Goal: Transaction & Acquisition: Purchase product/service

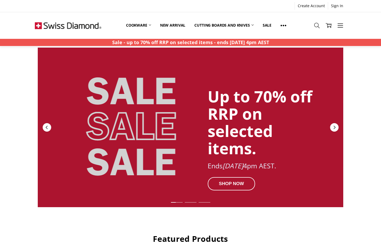
scroll to position [7, 0]
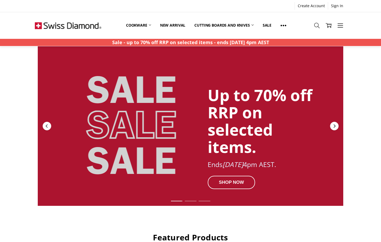
click at [334, 125] on icon "Next" at bounding box center [335, 125] width 2 height 3
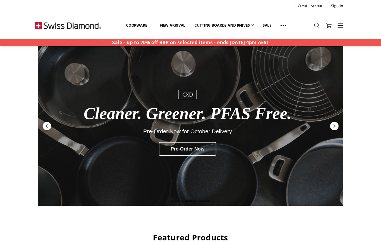
click at [334, 125] on icon "Next" at bounding box center [335, 125] width 2 height 3
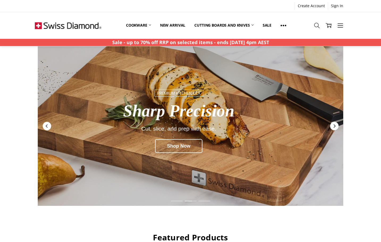
click at [332, 126] on icon "Next" at bounding box center [334, 126] width 4 height 4
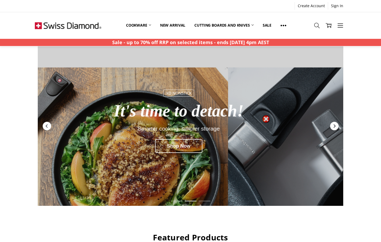
click at [332, 126] on icon "Next" at bounding box center [334, 126] width 4 height 4
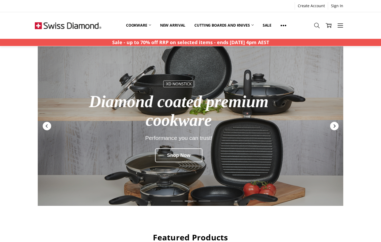
click at [333, 125] on icon "Next" at bounding box center [334, 126] width 4 height 4
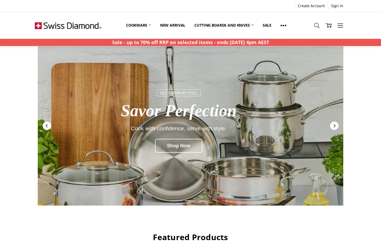
click at [47, 125] on icon "Previous" at bounding box center [46, 125] width 2 height 3
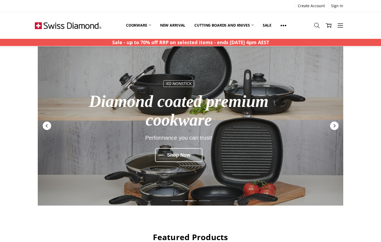
scroll to position [7, 0]
click at [169, 153] on div "Shop Now" at bounding box center [178, 155] width 47 height 14
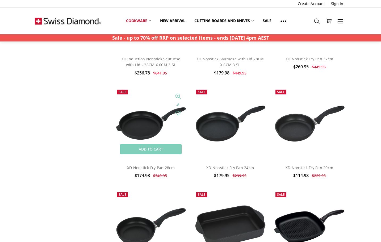
scroll to position [1195, 0]
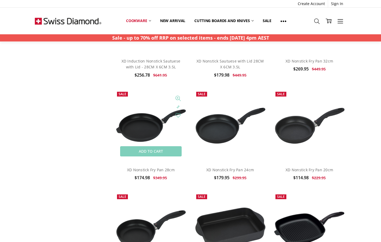
click at [137, 134] on img at bounding box center [150, 125] width 73 height 35
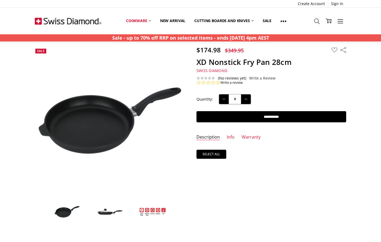
scroll to position [13, 0]
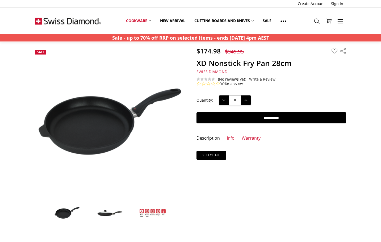
click at [106, 215] on img at bounding box center [110, 213] width 27 height 8
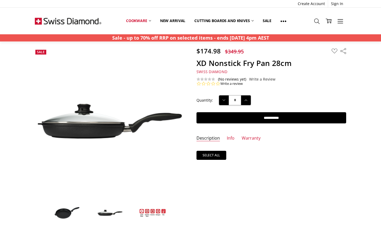
click at [62, 213] on img at bounding box center [67, 212] width 27 height 13
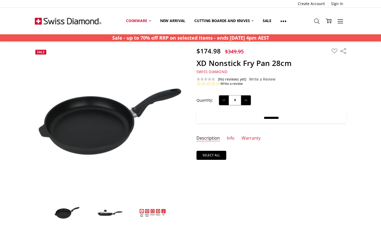
click at [268, 117] on input "**********" at bounding box center [272, 117] width 150 height 11
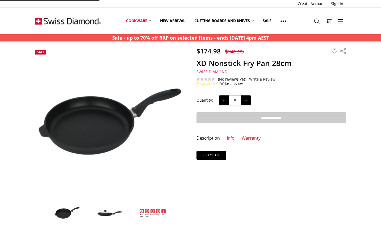
type input "**********"
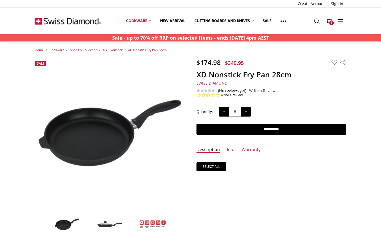
scroll to position [0, 0]
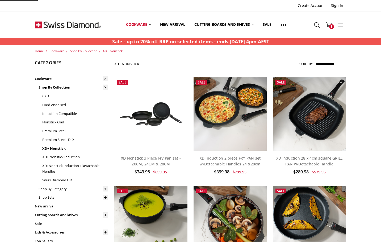
scroll to position [506, 0]
